Goal: Task Accomplishment & Management: Use online tool/utility

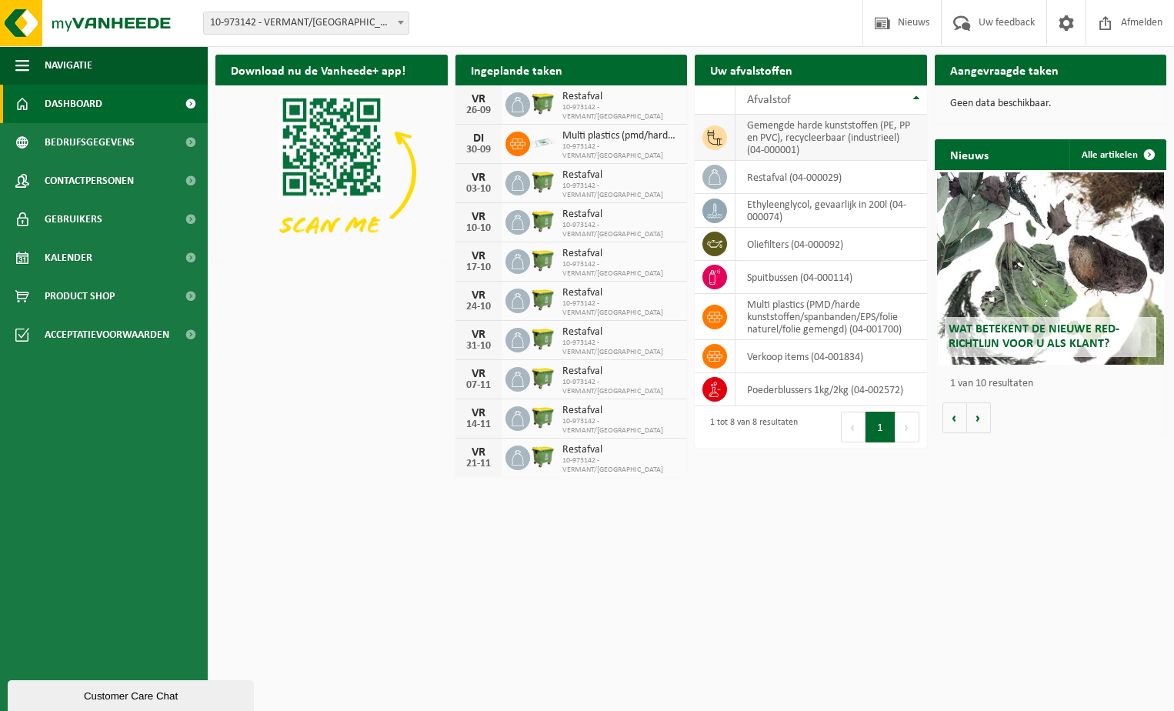
click at [784, 135] on td "gemengde harde kunststoffen (PE, PP en PVC), recycleerbaar (industrieel) (04-00…" at bounding box center [832, 138] width 192 height 46
click at [779, 138] on td "gemengde harde kunststoffen (PE, PP en PVC), recycleerbaar (industrieel) (04-00…" at bounding box center [832, 138] width 192 height 46
click at [85, 259] on span "Kalender" at bounding box center [69, 258] width 48 height 38
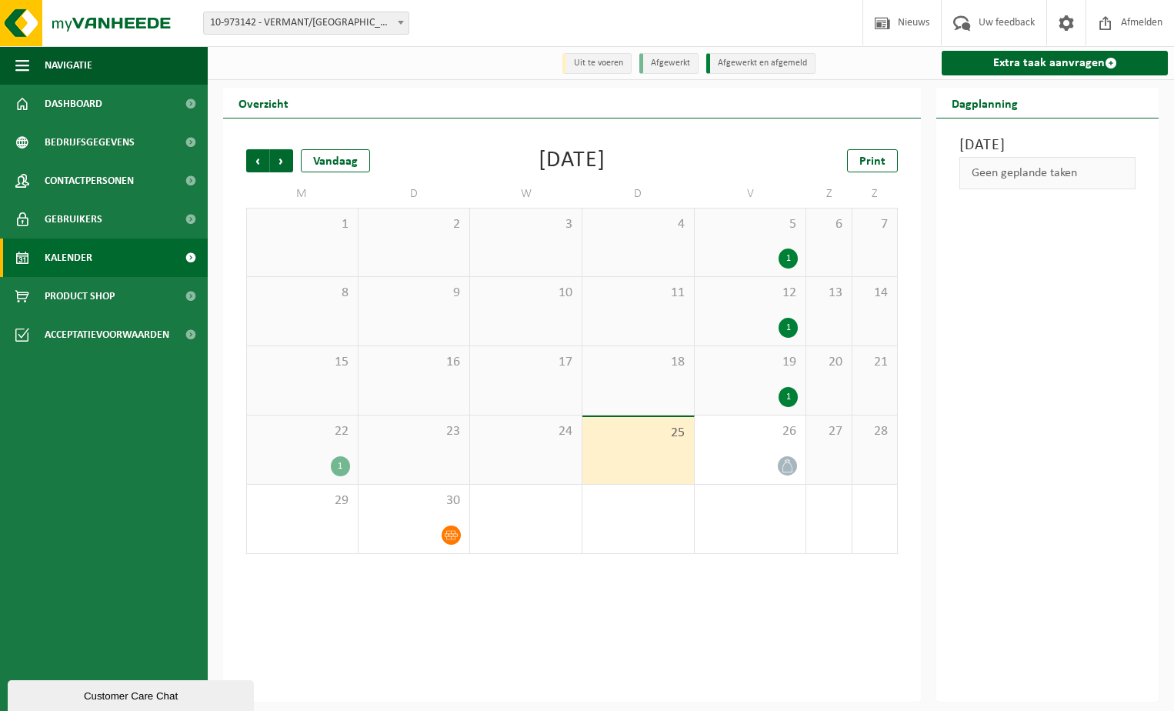
click at [612, 68] on li "Uit te voeren" at bounding box center [596, 63] width 69 height 21
click at [1006, 65] on link "Extra taak aanvragen" at bounding box center [1055, 63] width 226 height 25
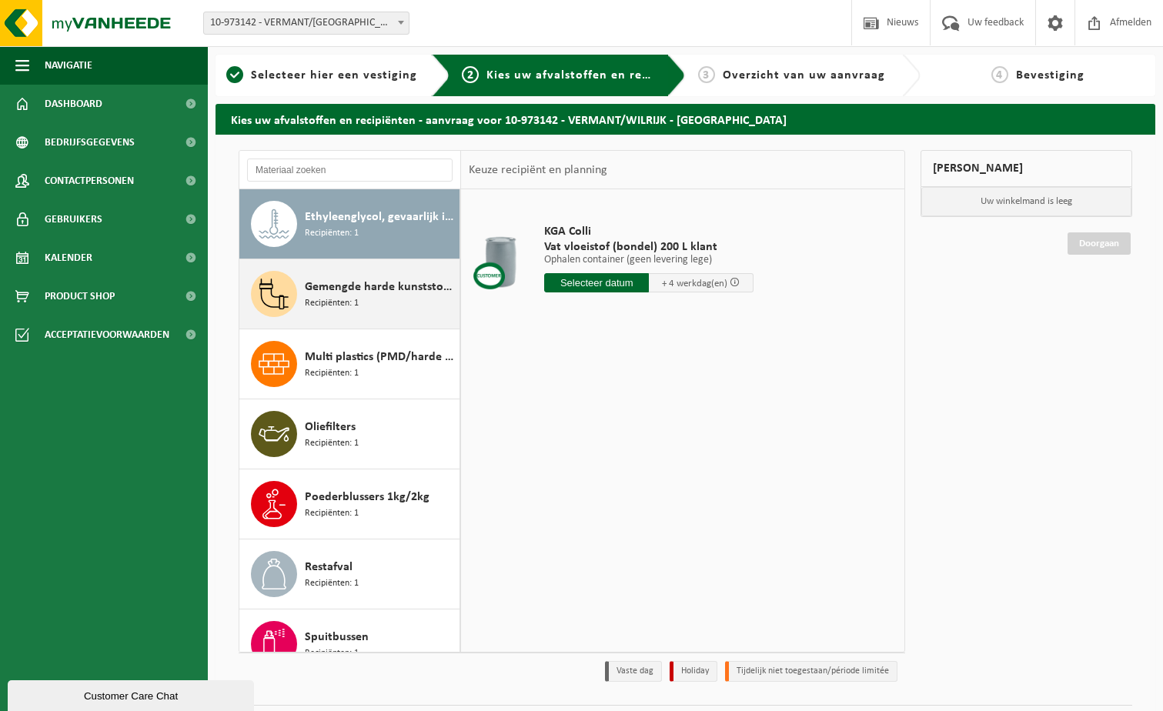
click at [379, 285] on span "Gemengde harde kunststoffen (PE, PP en PVC), recycleerbaar (industrieel)" at bounding box center [380, 287] width 151 height 18
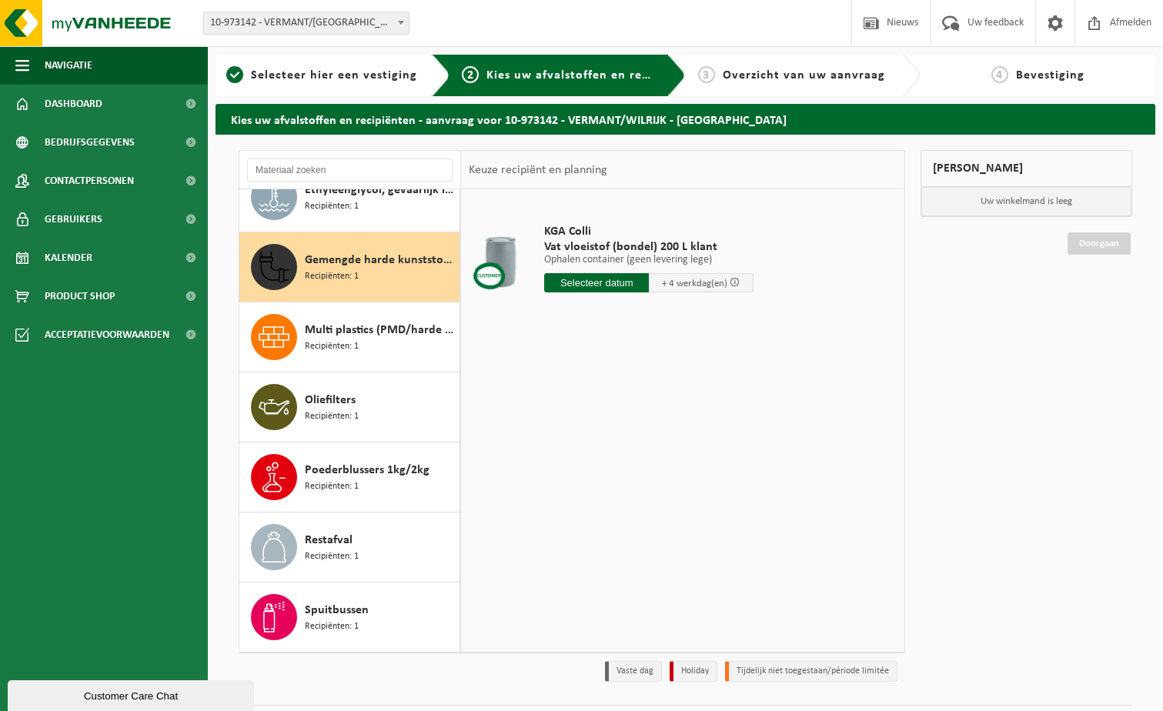
scroll to position [27, 0]
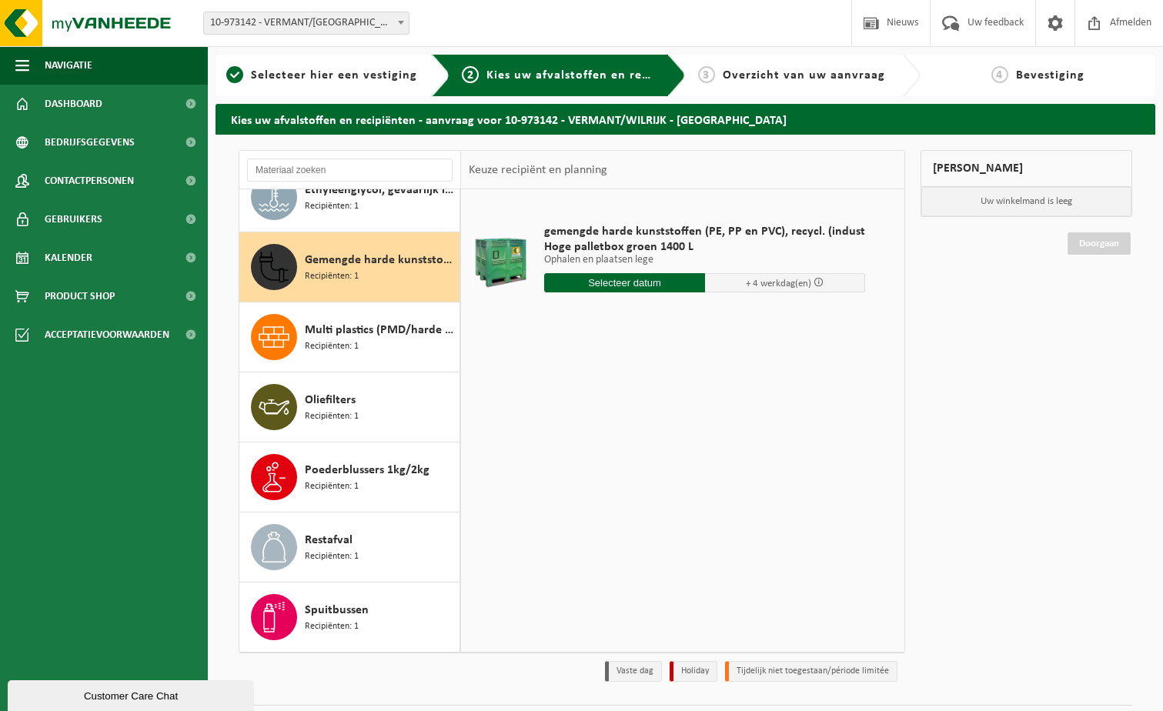
click at [618, 281] on input "text" at bounding box center [624, 282] width 161 height 19
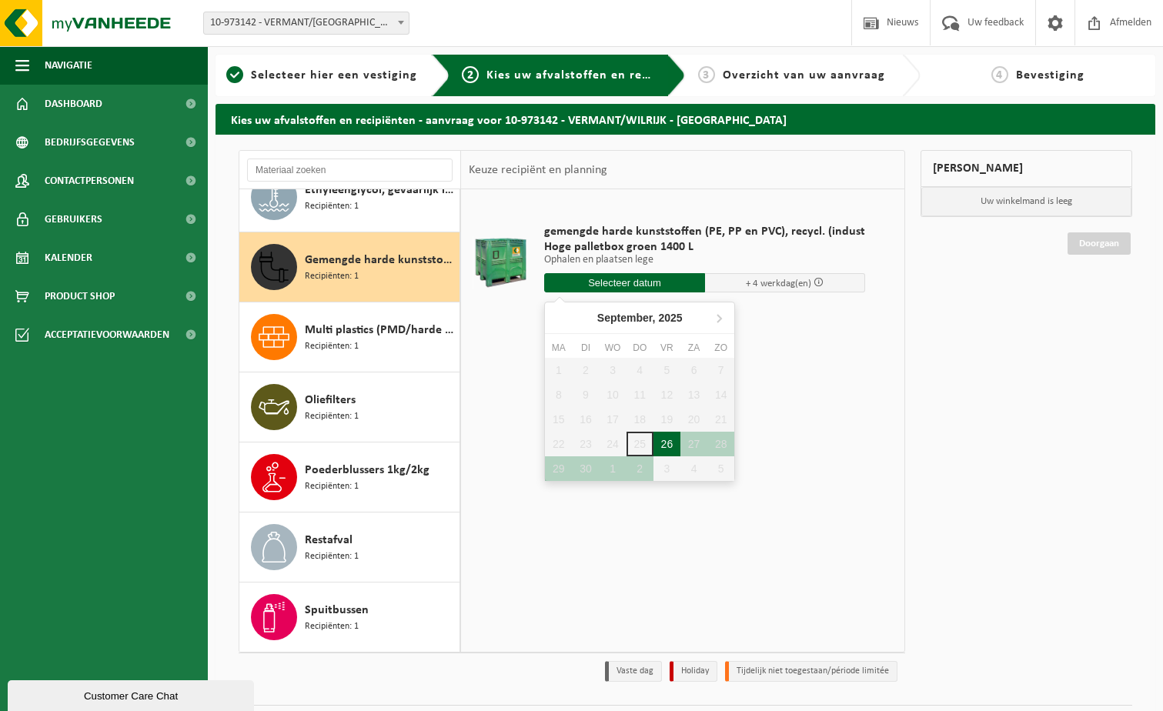
click at [668, 439] on div "26" at bounding box center [666, 444] width 27 height 25
type input "Van 2025-09-26"
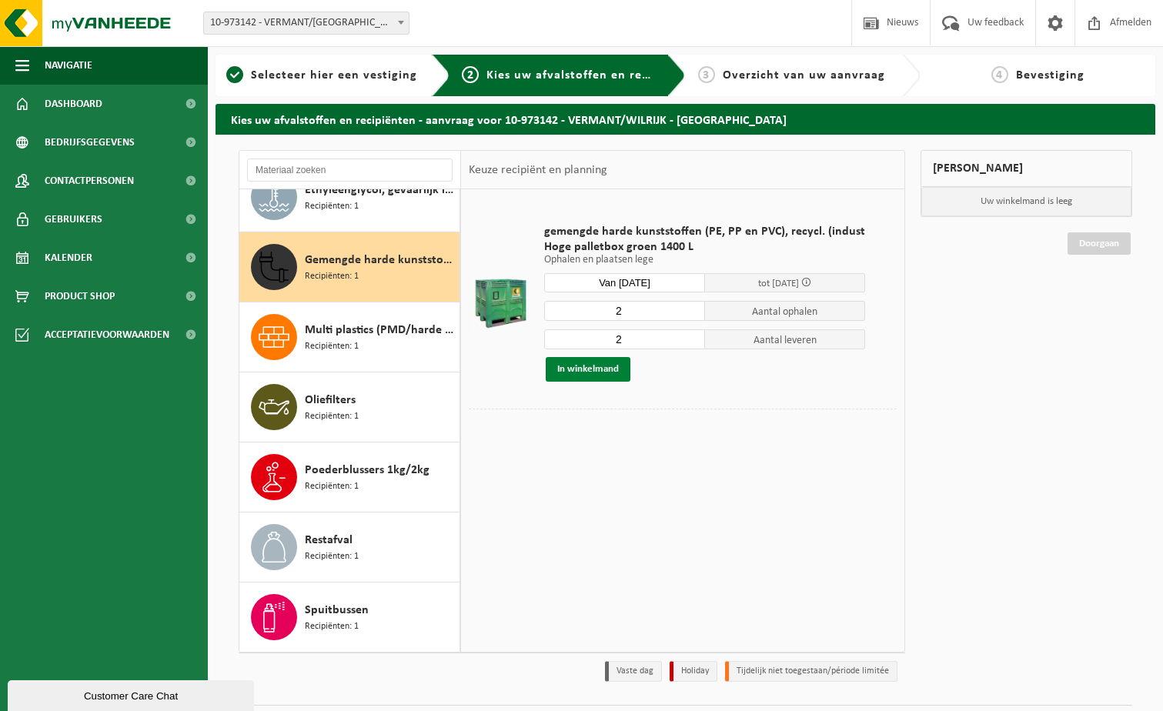
click at [587, 362] on button "In winkelmand" at bounding box center [587, 369] width 85 height 25
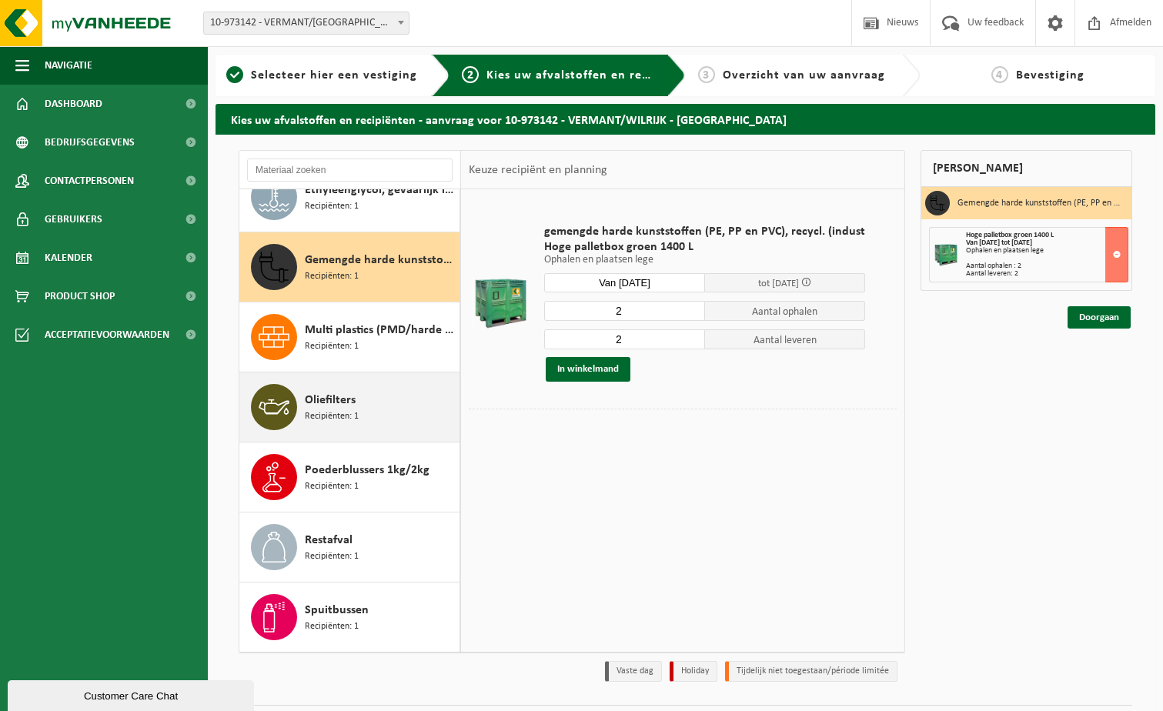
click at [334, 412] on span "Recipiënten: 1" at bounding box center [332, 416] width 54 height 15
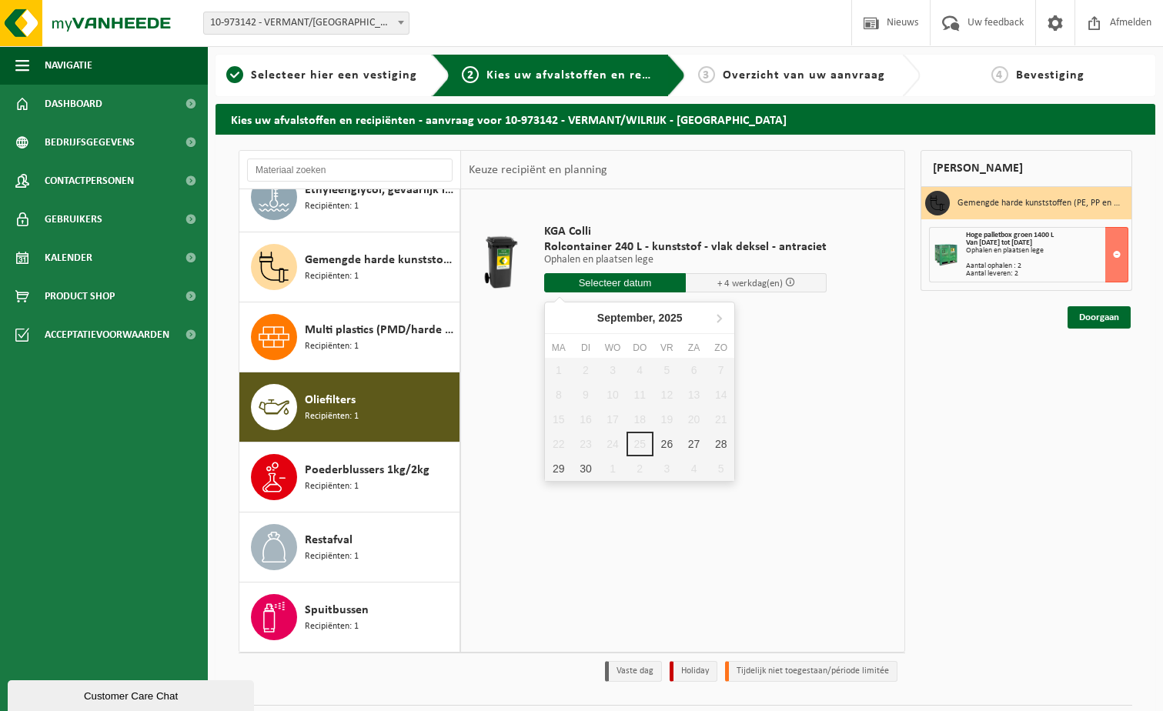
click at [588, 285] on input "text" at bounding box center [615, 282] width 142 height 19
click at [669, 444] on div "26" at bounding box center [666, 444] width 27 height 25
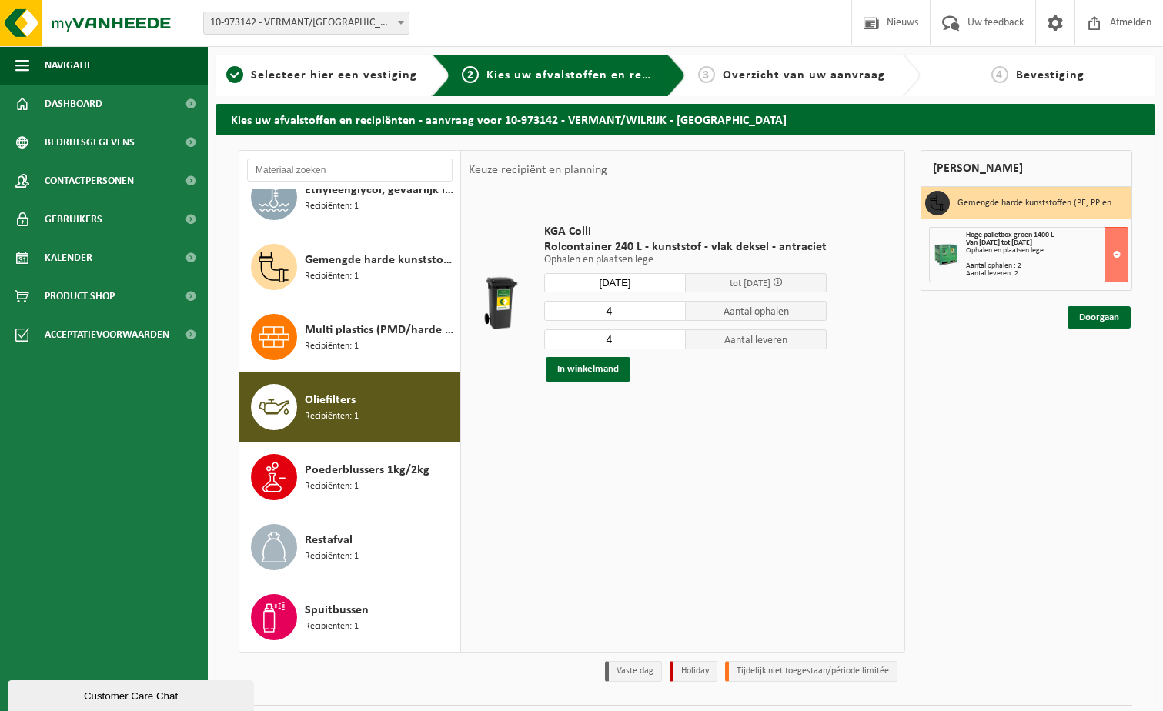
type input "Van 2025-09-26"
click at [619, 310] on input "4" at bounding box center [615, 311] width 142 height 20
click at [668, 311] on input "3" at bounding box center [615, 311] width 142 height 20
type input "2"
click at [668, 311] on input "2" at bounding box center [615, 311] width 142 height 20
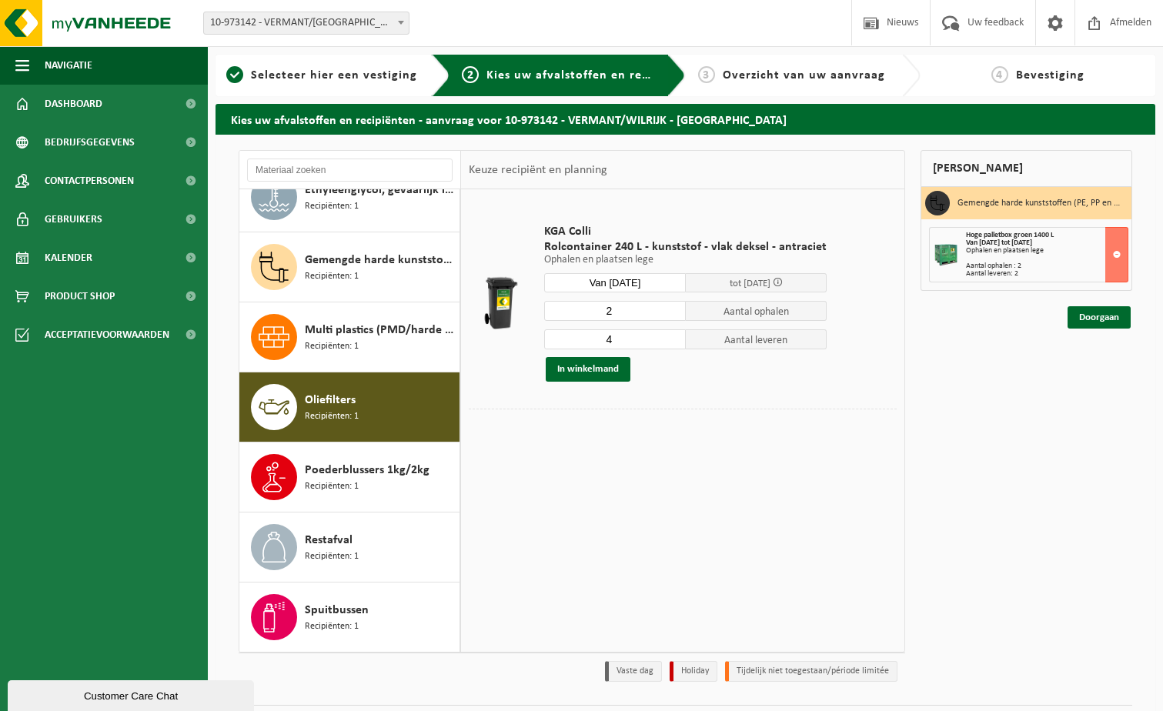
click at [662, 338] on input "4" at bounding box center [615, 339] width 142 height 20
click at [669, 343] on input "3" at bounding box center [615, 339] width 142 height 20
type input "2"
click at [669, 343] on input "2" at bounding box center [615, 339] width 142 height 20
click at [599, 366] on button "In winkelmand" at bounding box center [587, 369] width 85 height 25
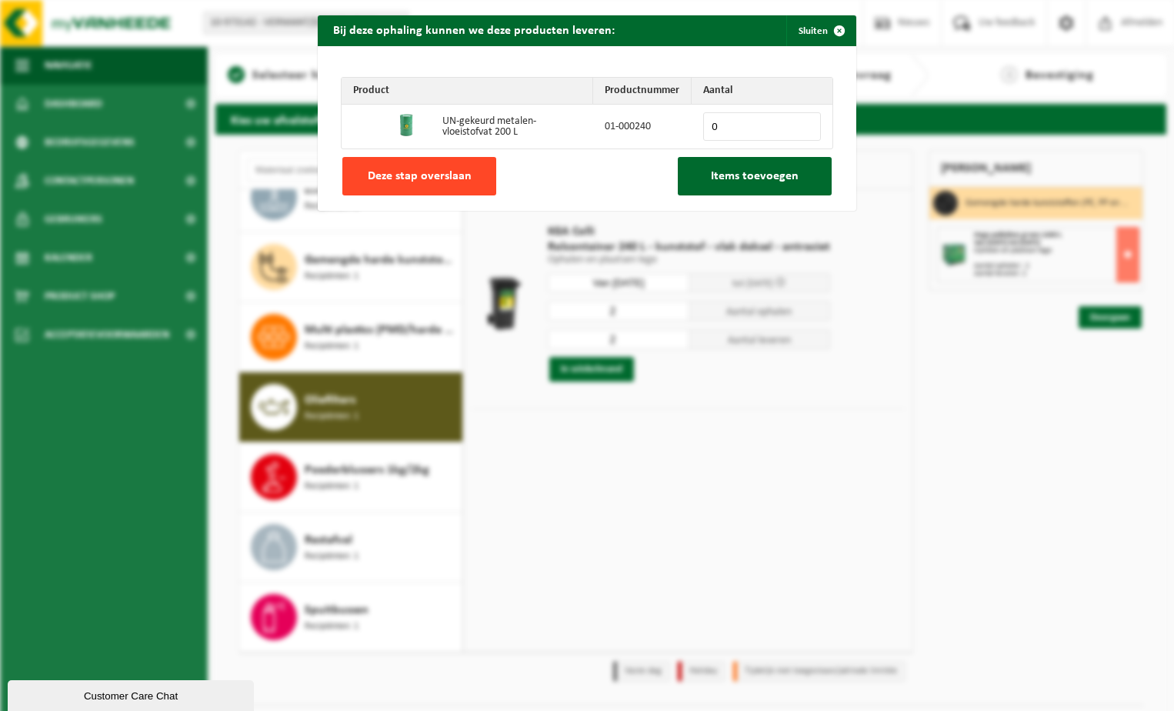
click at [441, 182] on span "Deze stap overslaan" at bounding box center [420, 176] width 104 height 12
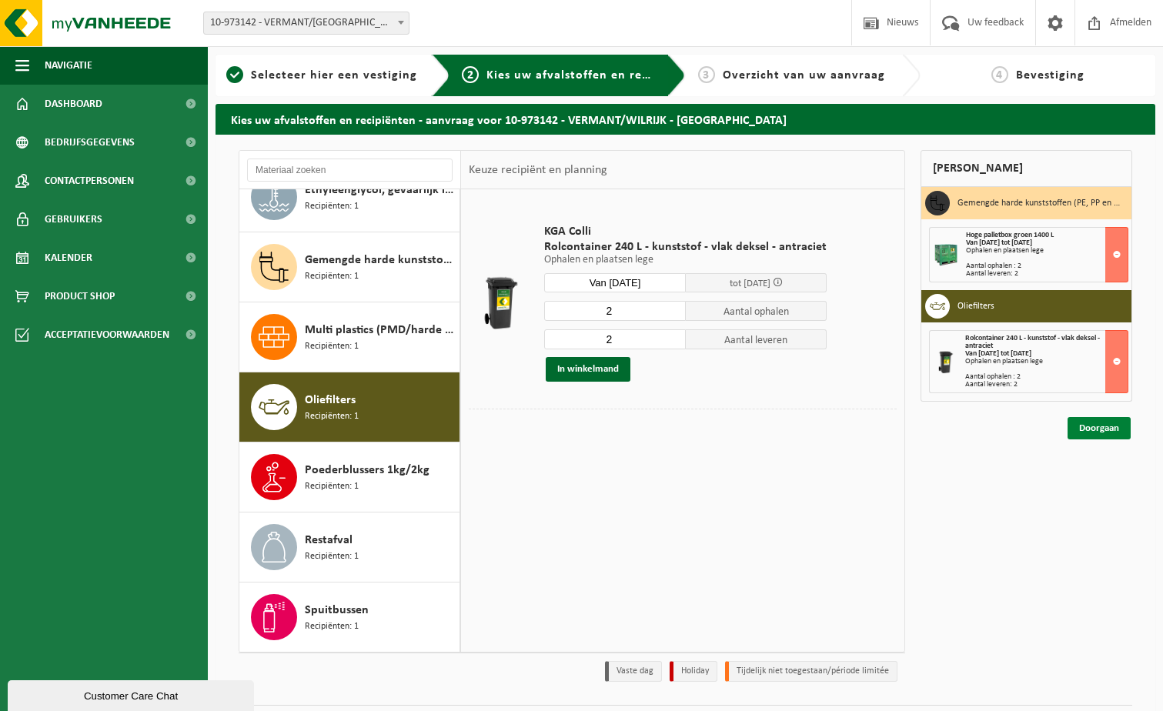
click at [1109, 425] on link "Doorgaan" at bounding box center [1098, 428] width 63 height 22
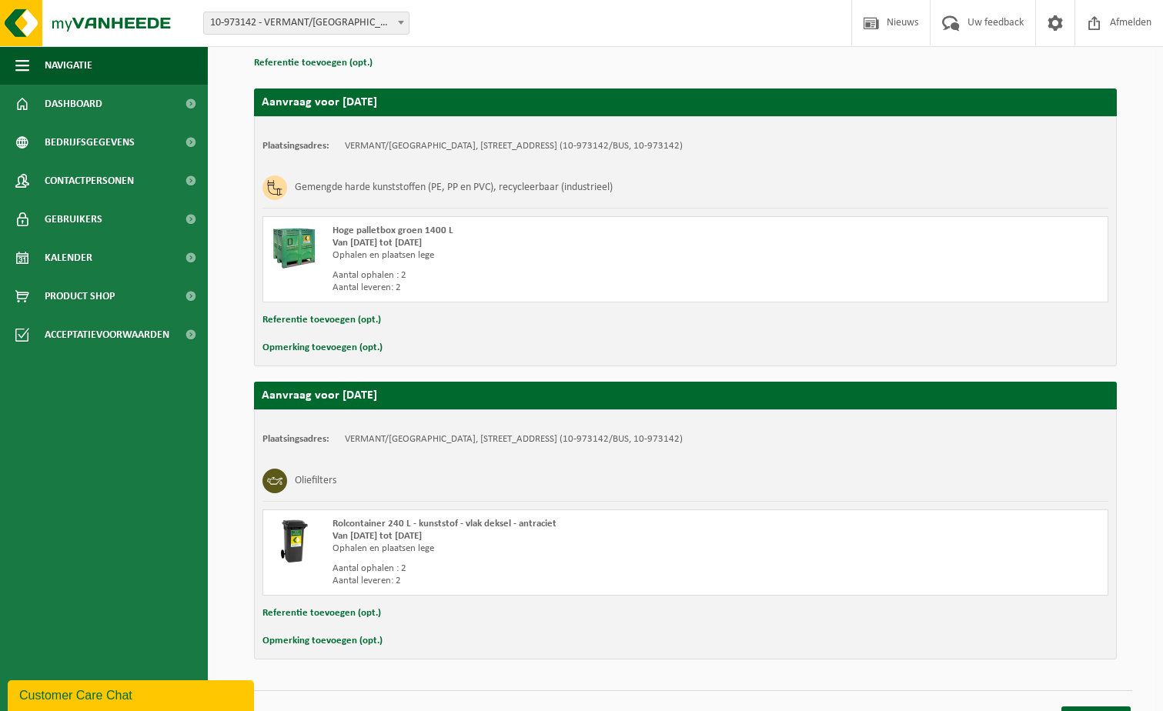
scroll to position [255, 0]
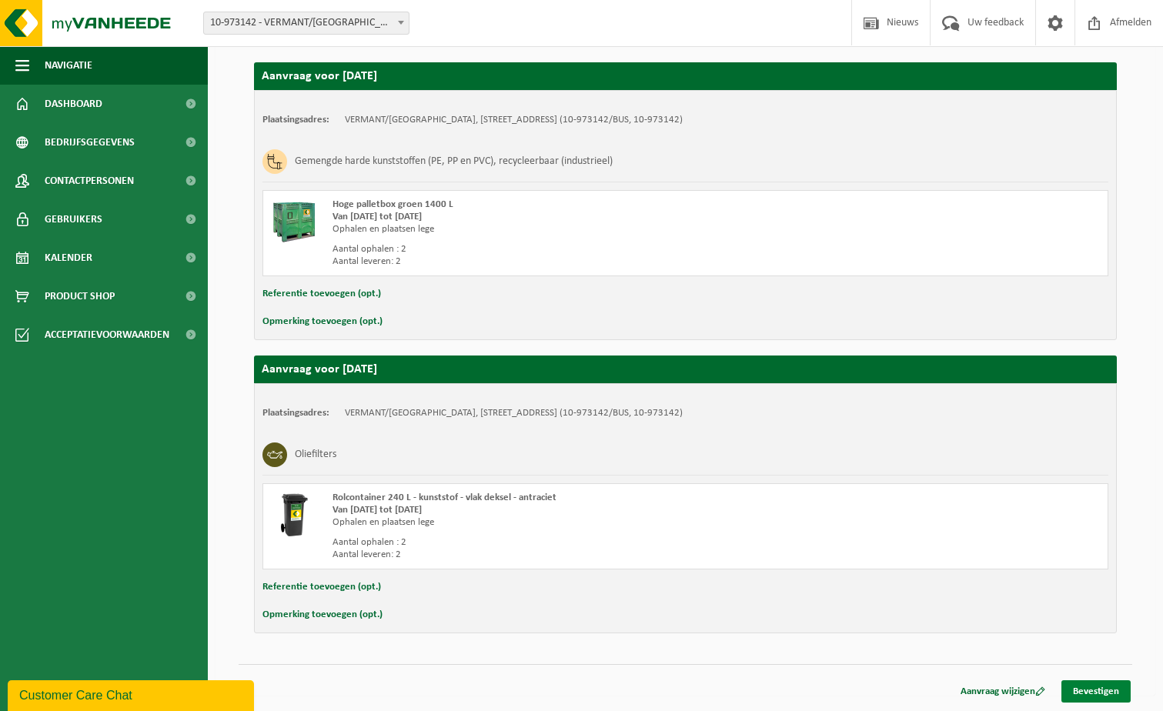
click at [1083, 686] on link "Bevestigen" at bounding box center [1095, 691] width 69 height 22
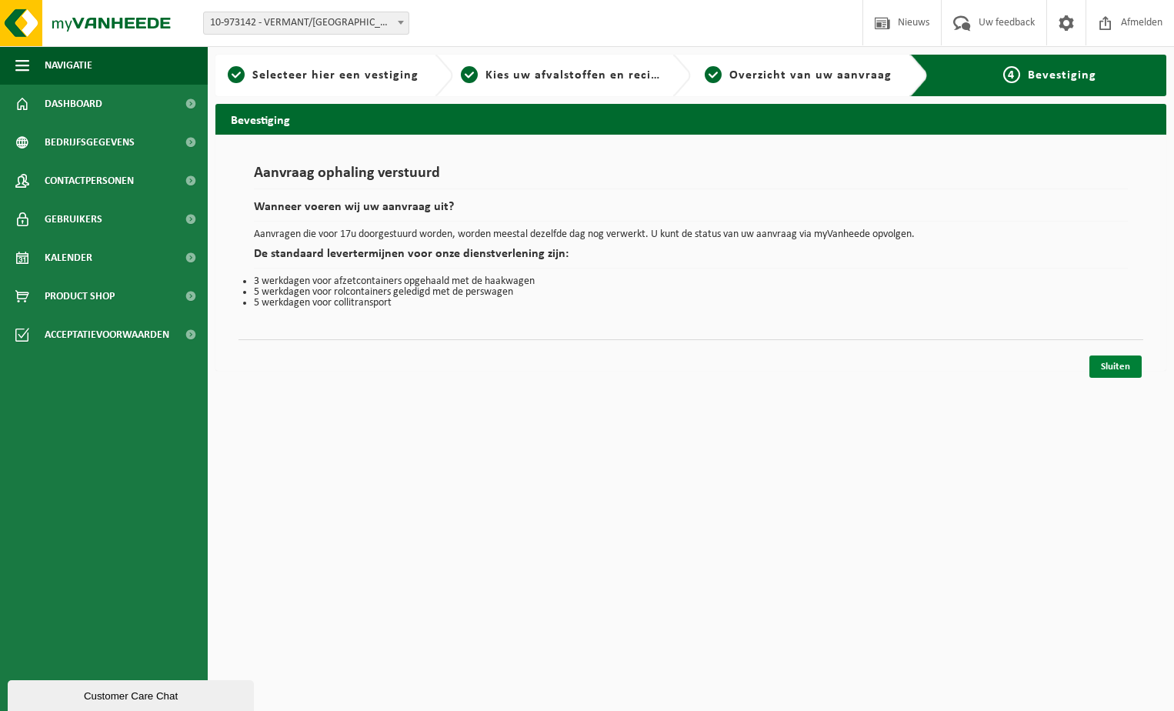
click at [1129, 375] on link "Sluiten" at bounding box center [1115, 366] width 52 height 22
